Goal: Contribute content: Add original content to the website for others to see

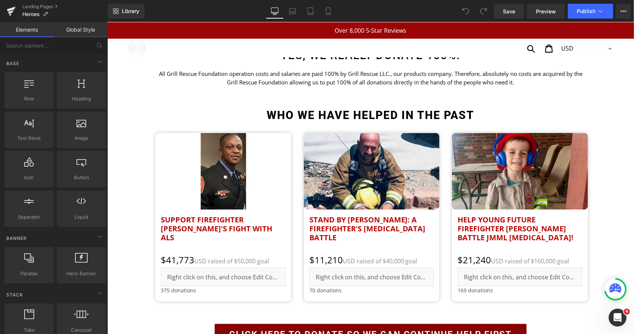
scroll to position [706, 0]
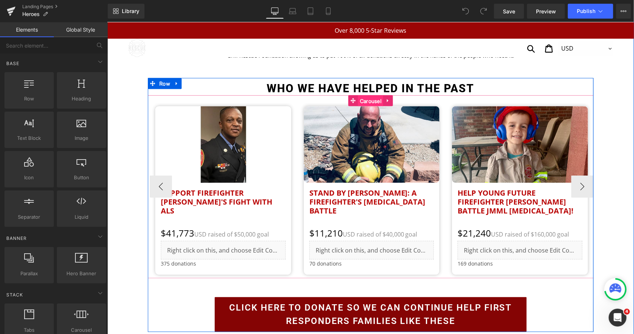
click at [372, 102] on span "Carousel" at bounding box center [370, 100] width 25 height 11
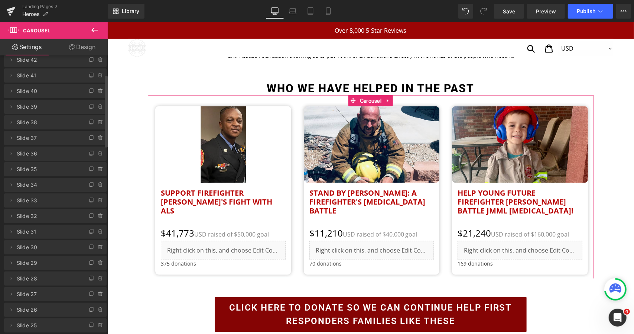
scroll to position [0, 0]
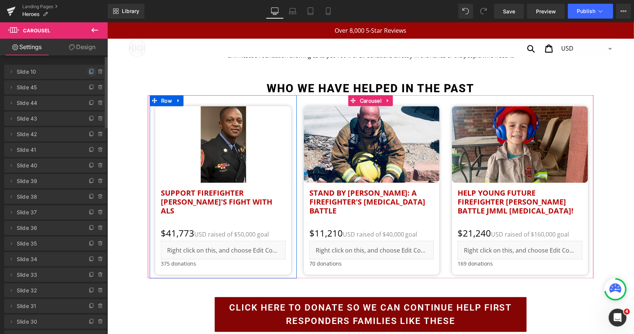
drag, startPoint x: 89, startPoint y: 71, endPoint x: 6, endPoint y: 53, distance: 85.6
click at [89, 71] on icon at bounding box center [92, 72] width 6 height 6
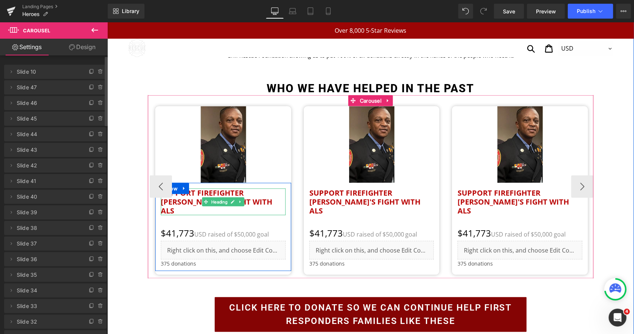
drag, startPoint x: 184, startPoint y: 197, endPoint x: 187, endPoint y: 200, distance: 4.5
click at [184, 197] on h2 "Support Firefighter [PERSON_NAME]'s Fight with ALS" at bounding box center [223, 201] width 125 height 27
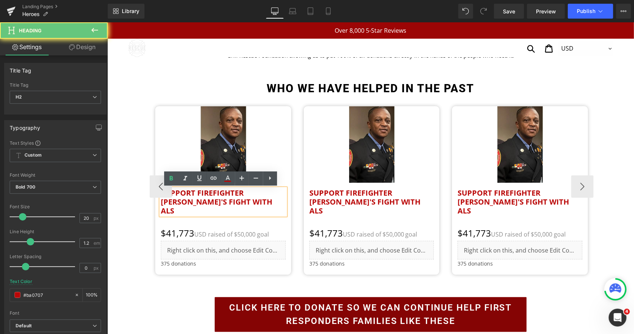
click at [187, 200] on h2 "Support Firefighter [PERSON_NAME]'s Fight with ALS" at bounding box center [223, 201] width 125 height 27
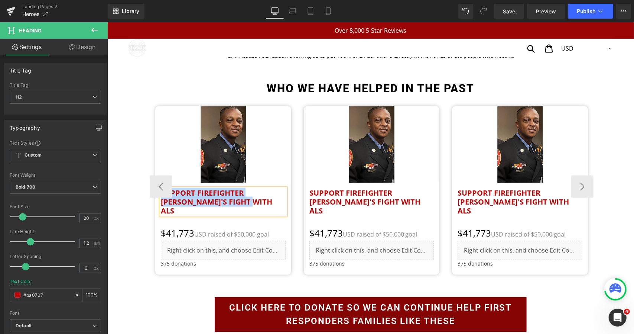
paste div
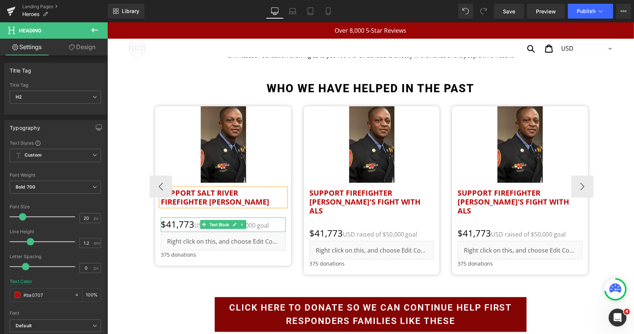
click at [178, 232] on p "$41,773 USD raised of $50,000 goal" at bounding box center [223, 224] width 125 height 14
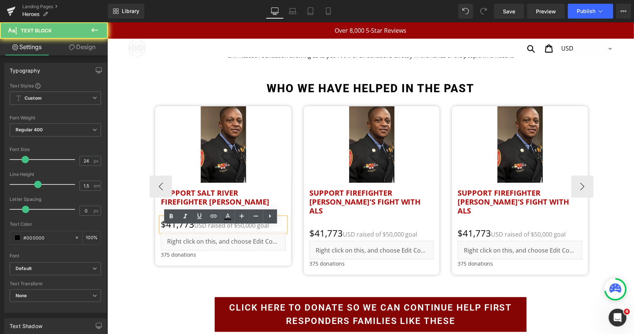
click at [190, 232] on p "$41,773 USD raised of $50,000 goal" at bounding box center [223, 224] width 125 height 14
click at [164, 232] on p "$41,773 USD raised of $50,000 goal" at bounding box center [223, 224] width 125 height 14
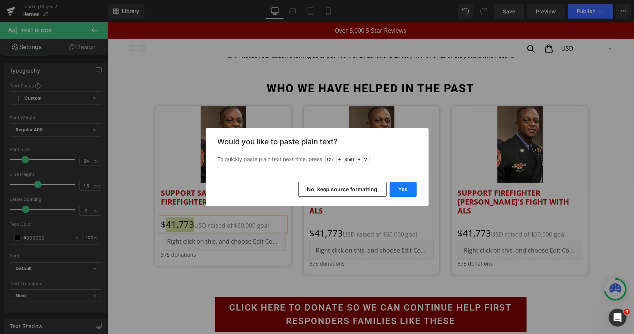
click at [401, 188] on button "Yes" at bounding box center [403, 189] width 27 height 15
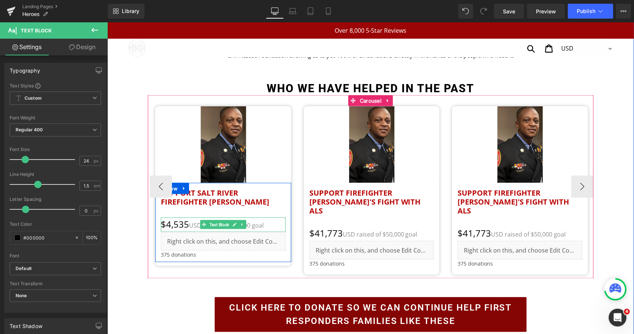
click at [256, 229] on span "USD raised of $50,000 goal" at bounding box center [226, 225] width 75 height 8
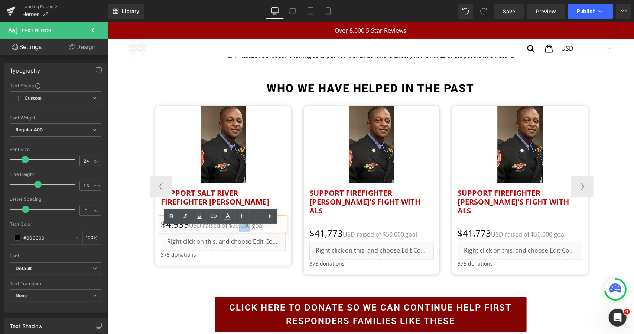
drag, startPoint x: 250, startPoint y: 234, endPoint x: 239, endPoint y: 234, distance: 11.5
click at [239, 229] on span "USD raised of $50,000 goal" at bounding box center [226, 225] width 75 height 8
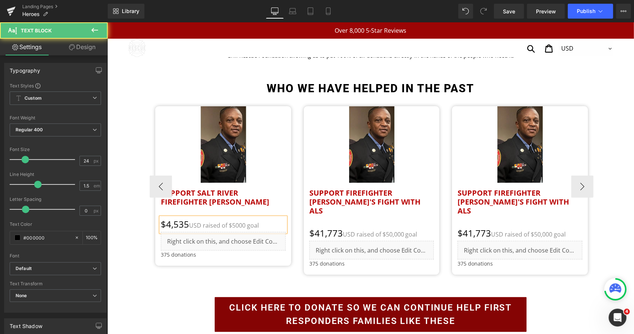
click at [235, 229] on span "USD raised of $5000 goal" at bounding box center [224, 225] width 70 height 8
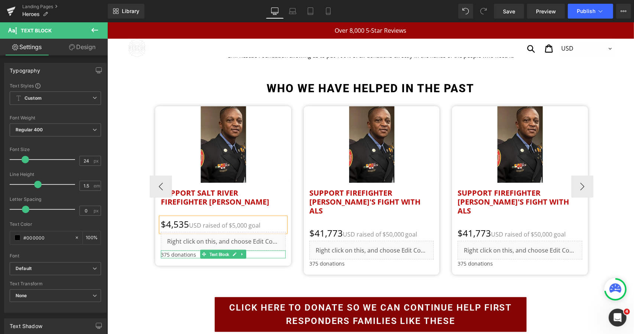
click at [161, 258] on p "375 donations" at bounding box center [223, 254] width 125 height 8
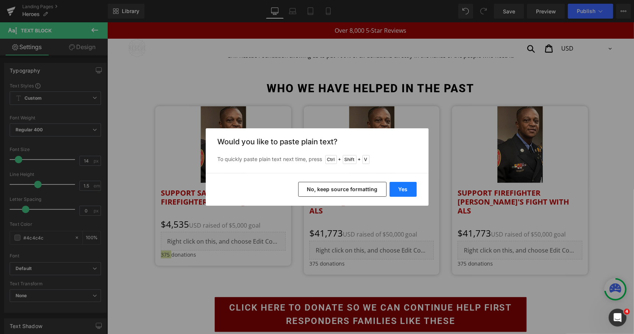
click at [407, 188] on button "Yes" at bounding box center [403, 189] width 27 height 15
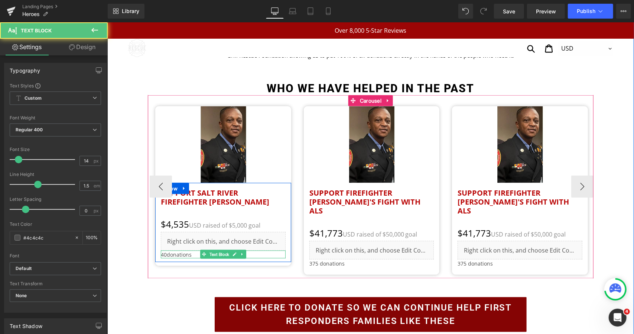
click at [164, 258] on p "40donations" at bounding box center [223, 254] width 125 height 8
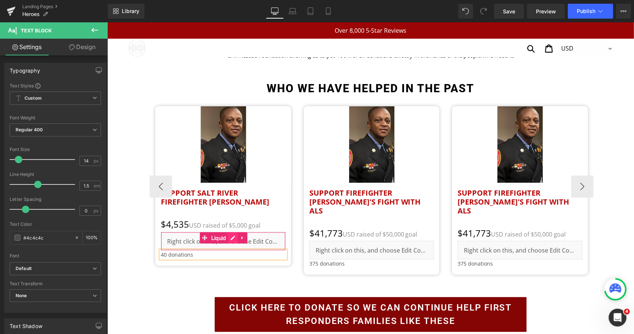
click at [230, 248] on div "Liquid" at bounding box center [223, 241] width 125 height 19
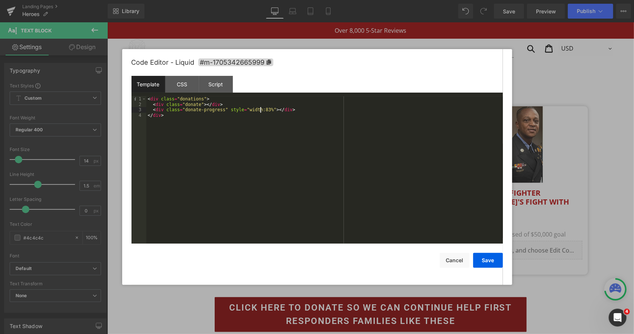
click at [259, 111] on div "< div class = "donations" > < div class = "donate" > </ div > < div class = "do…" at bounding box center [324, 175] width 357 height 158
click at [478, 256] on button "Save" at bounding box center [488, 260] width 30 height 15
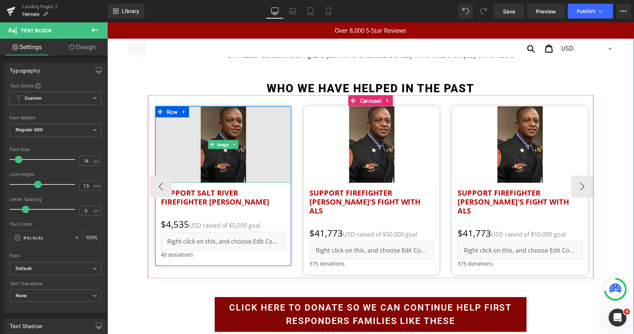
click at [217, 139] on img at bounding box center [223, 144] width 136 height 77
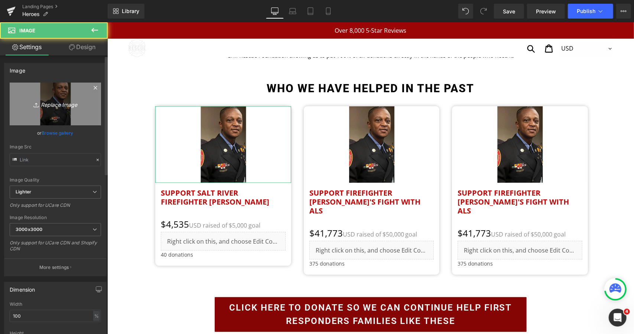
click at [45, 108] on icon "Replace Image" at bounding box center [55, 103] width 59 height 9
type input "C:\fakepath\94154335_1756596024749469_r.png"
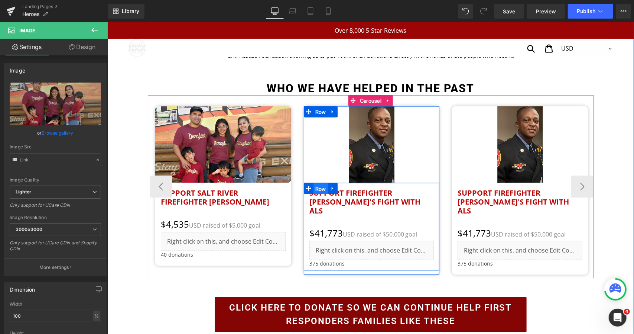
click at [323, 193] on span "Row" at bounding box center [320, 188] width 14 height 11
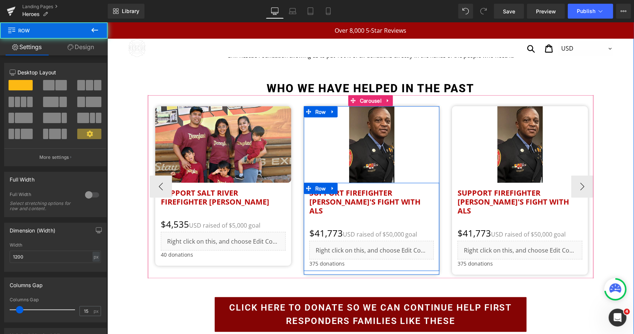
click at [328, 200] on h2 "Support Firefighter [PERSON_NAME]'s Fight with ALS" at bounding box center [371, 201] width 125 height 27
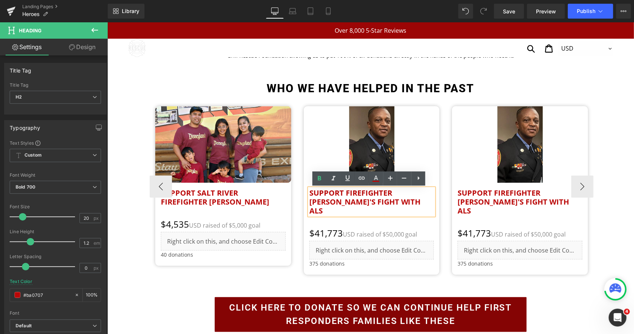
click at [337, 198] on h2 "Support Firefighter [PERSON_NAME]'s Fight with ALS" at bounding box center [371, 201] width 125 height 27
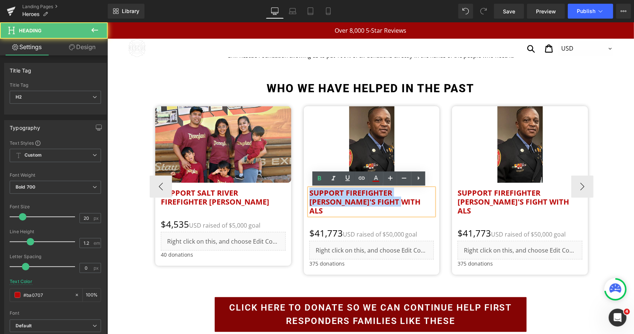
paste div
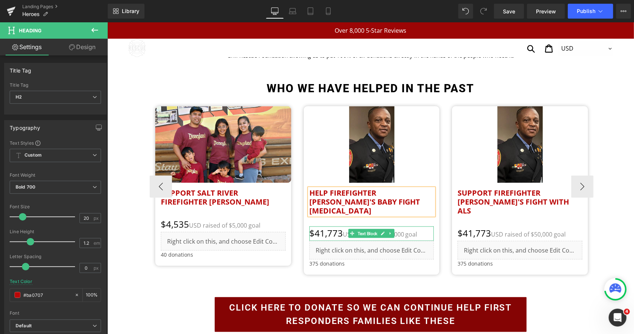
click at [326, 226] on p "$41,773 USD raised of $50,000 goal" at bounding box center [371, 233] width 125 height 14
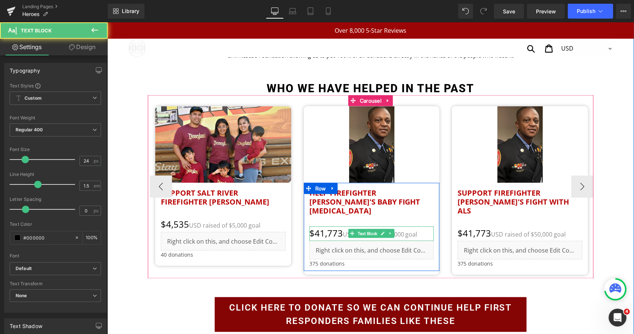
click at [318, 226] on p "$41,773 USD raised of $50,000 goal" at bounding box center [371, 233] width 125 height 14
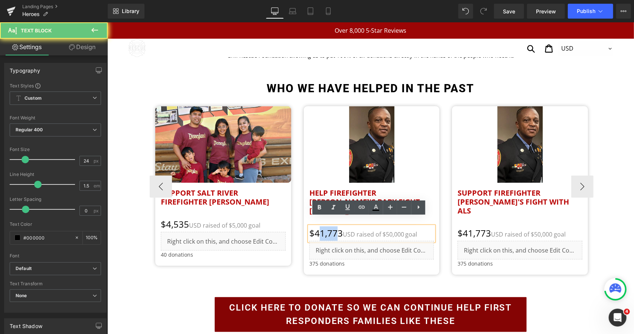
drag, startPoint x: 314, startPoint y: 224, endPoint x: 332, endPoint y: 224, distance: 18.2
click at [332, 226] on p "$41,773 USD raised of $50,000 goal" at bounding box center [371, 233] width 125 height 14
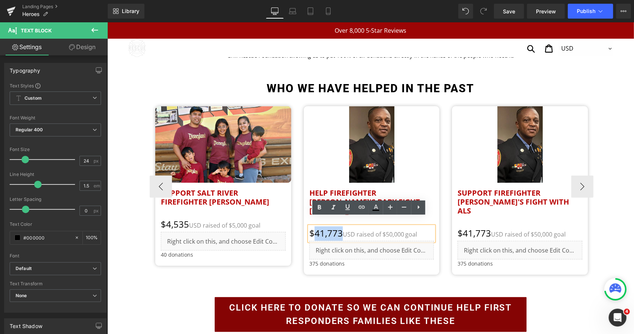
drag, startPoint x: 312, startPoint y: 224, endPoint x: 337, endPoint y: 224, distance: 24.9
click at [337, 226] on p "$41,773 USD raised of $50,000 goal" at bounding box center [371, 233] width 125 height 14
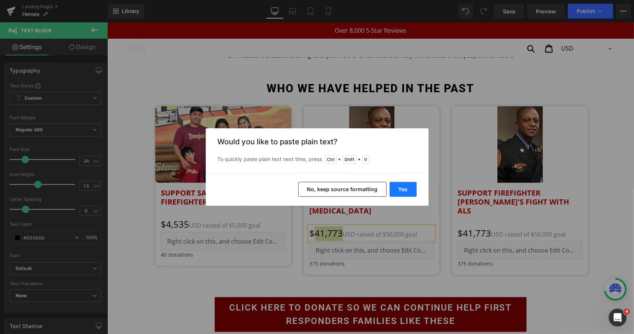
click at [401, 189] on button "Yes" at bounding box center [403, 189] width 27 height 15
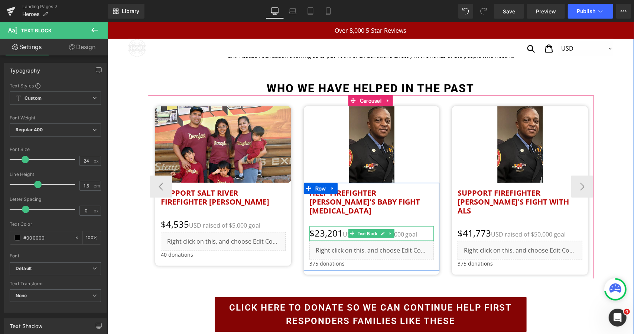
click at [408, 230] on span "USD raised of $50,000 goal" at bounding box center [380, 234] width 75 height 8
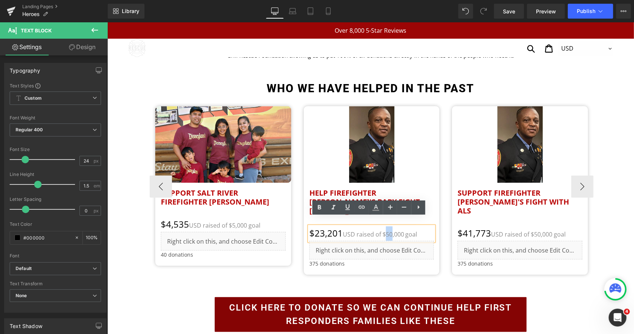
drag, startPoint x: 391, startPoint y: 226, endPoint x: 385, endPoint y: 226, distance: 5.2
click at [385, 230] on span "USD raised of $50,000 goal" at bounding box center [380, 234] width 75 height 8
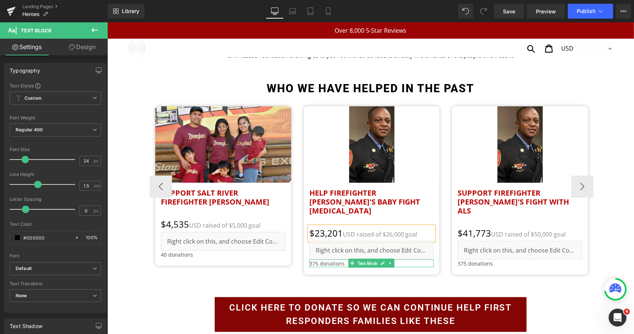
click at [314, 259] on p "375 donations" at bounding box center [371, 263] width 125 height 8
click at [313, 259] on p "375 donations" at bounding box center [371, 263] width 125 height 8
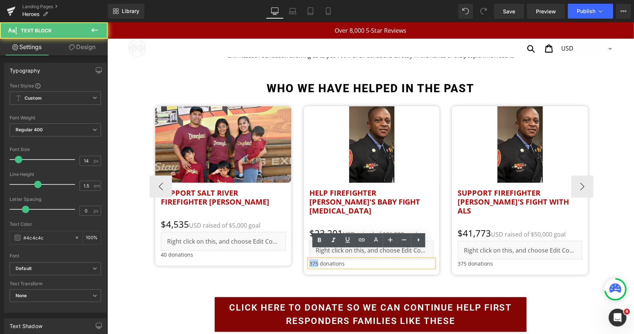
drag, startPoint x: 314, startPoint y: 254, endPoint x: 306, endPoint y: 254, distance: 7.4
click at [309, 259] on p "375 donations" at bounding box center [371, 263] width 125 height 8
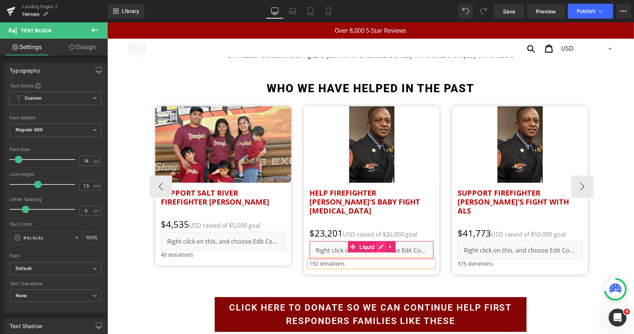
click at [377, 240] on div "Liquid" at bounding box center [371, 249] width 125 height 19
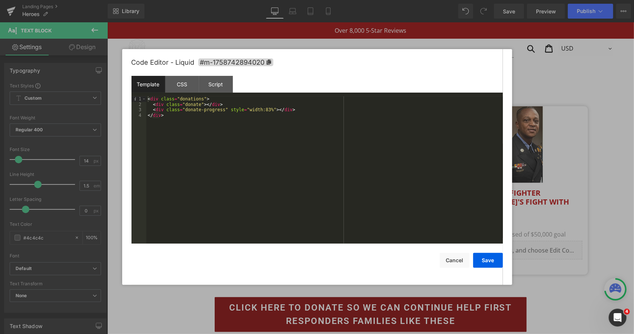
click at [258, 113] on div "< div class = "donations" > < div class = "donate" > </ div > < div class = "do…" at bounding box center [324, 175] width 357 height 158
click at [260, 111] on div "< div class = "donations" > < div class = "donate" > </ div > < div class = "do…" at bounding box center [324, 175] width 357 height 158
click at [488, 260] on button "Save" at bounding box center [488, 260] width 30 height 15
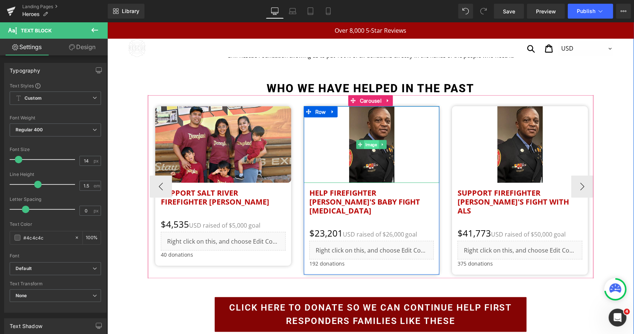
click at [366, 145] on span "Image" at bounding box center [371, 144] width 15 height 9
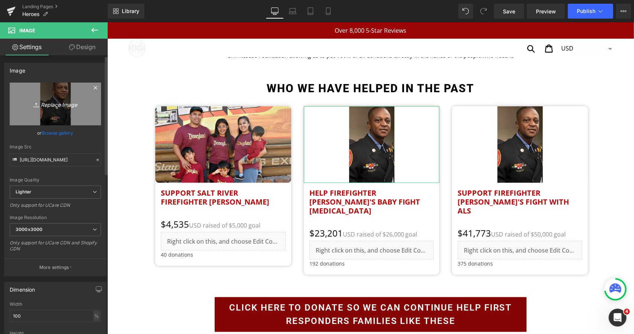
click at [47, 110] on link "Replace Image" at bounding box center [55, 103] width 91 height 43
type input "C:\fakepath\93842181_1755786645832311_r.png"
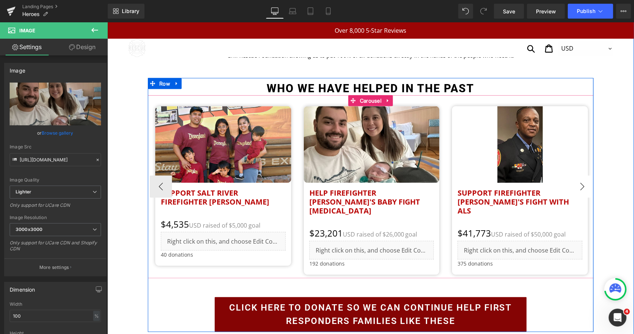
click at [580, 188] on button "›" at bounding box center [582, 186] width 22 height 22
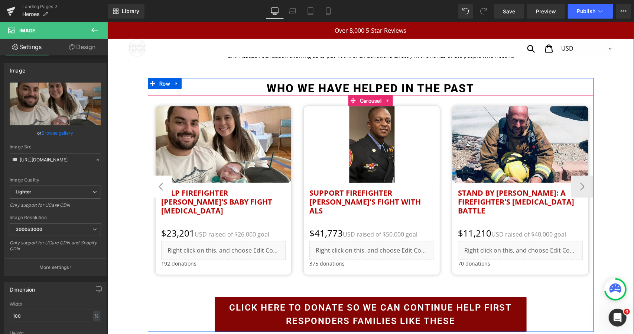
click at [152, 189] on button "‹" at bounding box center [160, 186] width 22 height 22
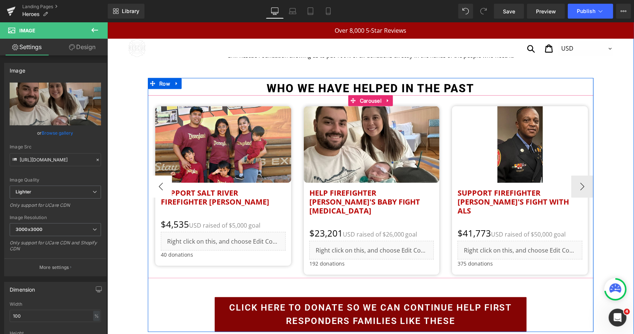
click at [155, 189] on button "‹" at bounding box center [160, 186] width 22 height 22
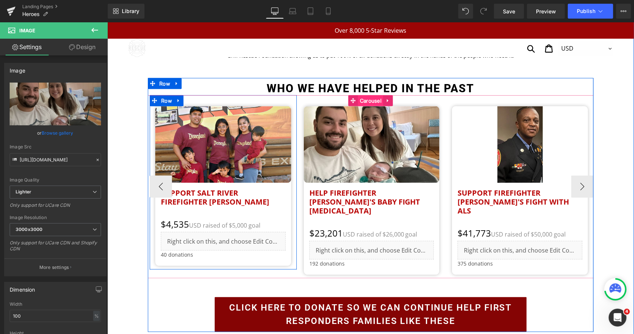
click at [368, 100] on span "Carousel" at bounding box center [370, 100] width 25 height 11
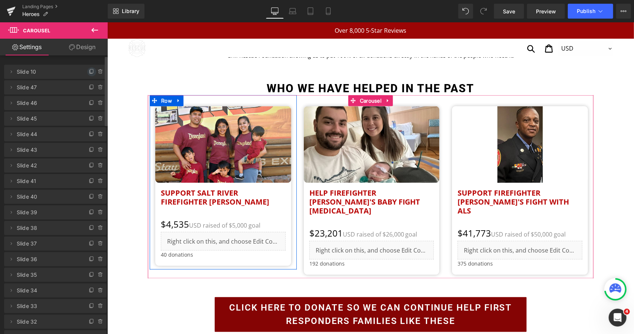
click at [90, 70] on icon at bounding box center [91, 71] width 3 height 4
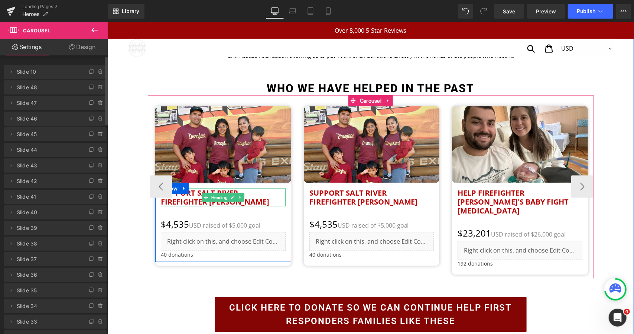
click at [184, 205] on h2 "Support Salt River Firefighter [PERSON_NAME]" at bounding box center [223, 197] width 125 height 18
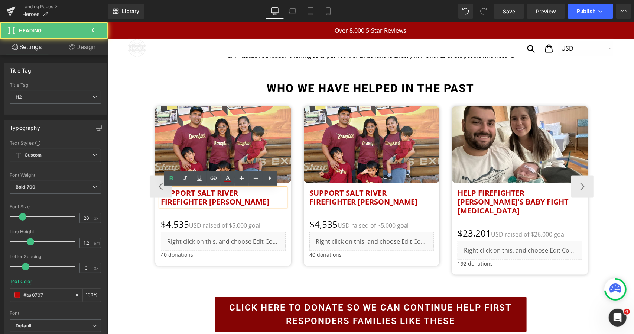
click at [186, 200] on h2 "Support Salt River Firefighter [PERSON_NAME]" at bounding box center [223, 197] width 125 height 18
paste div
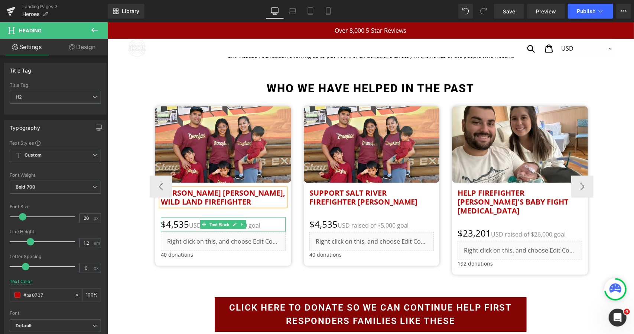
click at [168, 226] on p "$4,535 USD raised of $5,000 goal" at bounding box center [223, 224] width 125 height 14
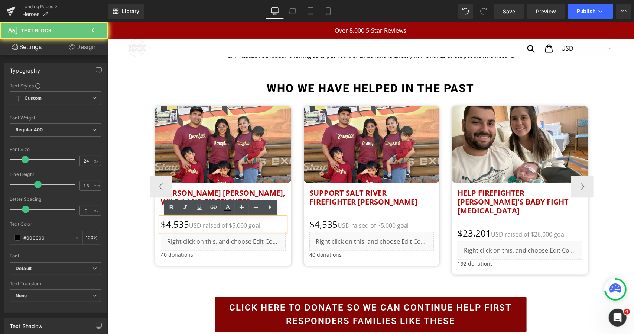
click at [163, 224] on p "$4,535 USD raised of $5,000 goal" at bounding box center [223, 224] width 125 height 14
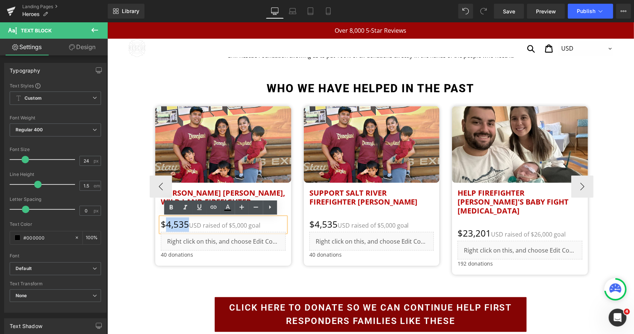
click at [183, 225] on p "$4,535 USD raised of $5,000 goal" at bounding box center [223, 224] width 125 height 14
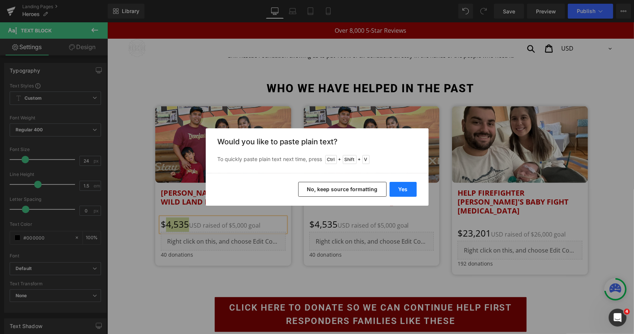
drag, startPoint x: 402, startPoint y: 189, endPoint x: 149, endPoint y: 1, distance: 315.0
click at [402, 189] on button "Yes" at bounding box center [403, 189] width 27 height 15
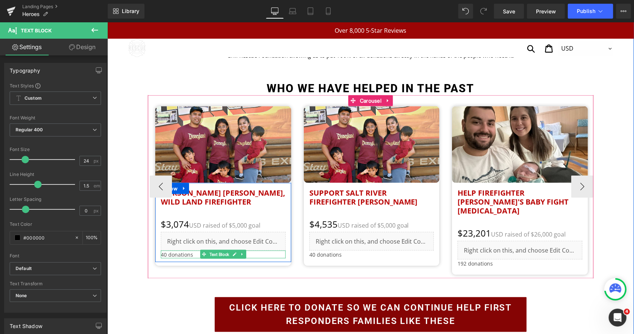
click at [163, 253] on p "40 donations" at bounding box center [223, 254] width 125 height 8
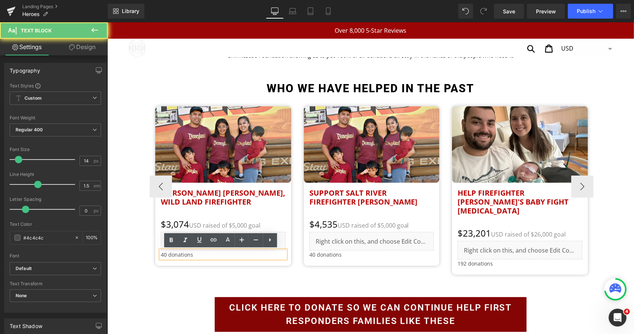
click at [163, 254] on p "40 donations" at bounding box center [223, 254] width 125 height 8
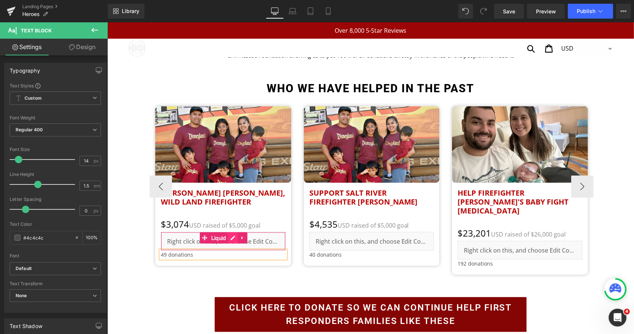
click at [231, 239] on div "Liquid" at bounding box center [223, 241] width 125 height 19
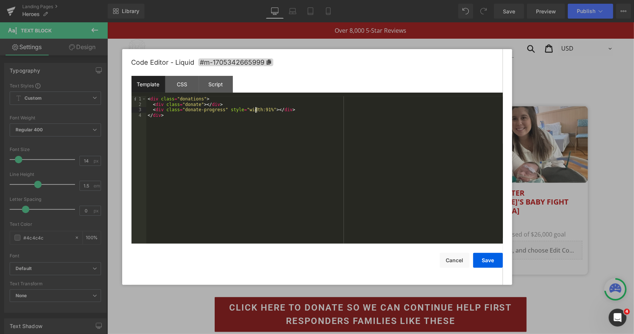
click at [256, 111] on div "< div class = "donations" > < div class = "donate" > </ div > < div class = "do…" at bounding box center [324, 175] width 357 height 158
click at [491, 260] on button "Save" at bounding box center [488, 260] width 30 height 15
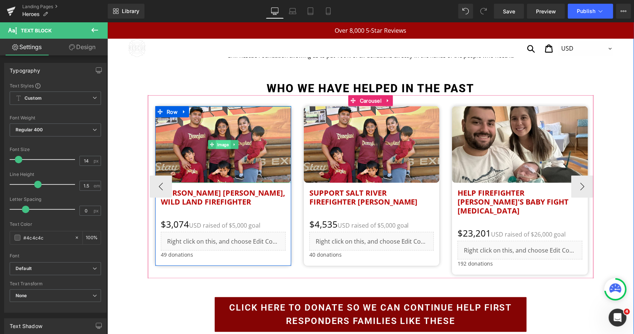
click at [223, 146] on span "Image" at bounding box center [223, 144] width 15 height 9
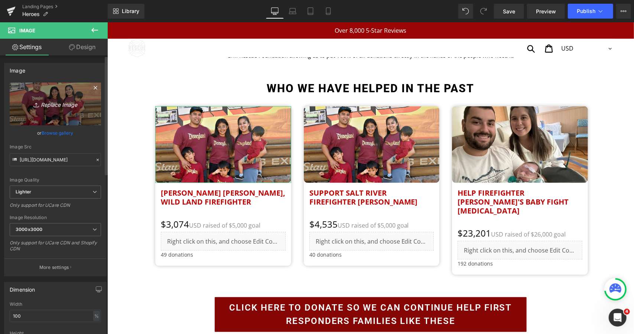
click at [53, 93] on link "Replace Image" at bounding box center [55, 103] width 91 height 43
type input "C:\fakepath\94085063_1756401769516806_r.png"
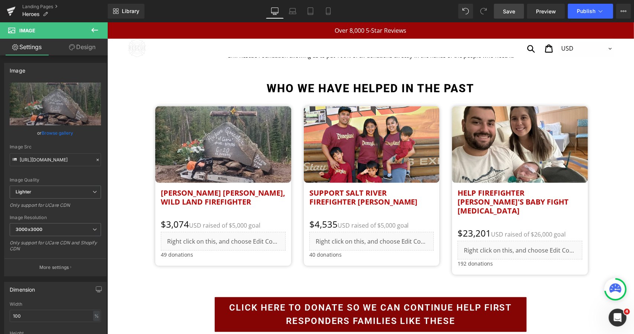
click at [512, 10] on span "Save" at bounding box center [509, 11] width 12 height 8
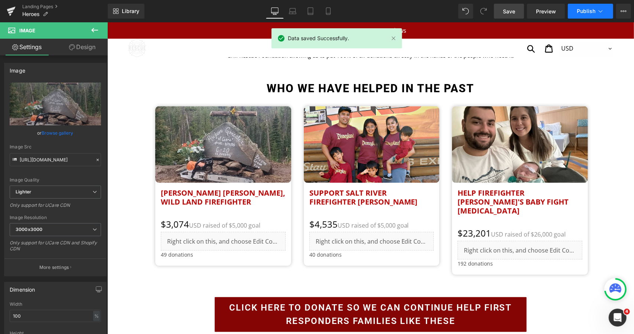
click at [596, 11] on button "Publish" at bounding box center [590, 11] width 45 height 15
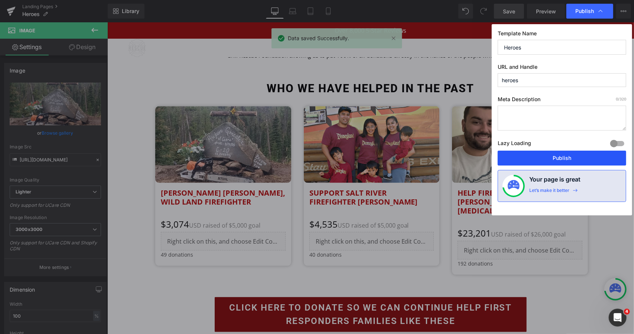
click at [554, 157] on button "Publish" at bounding box center [562, 158] width 129 height 15
